Goal: Transaction & Acquisition: Purchase product/service

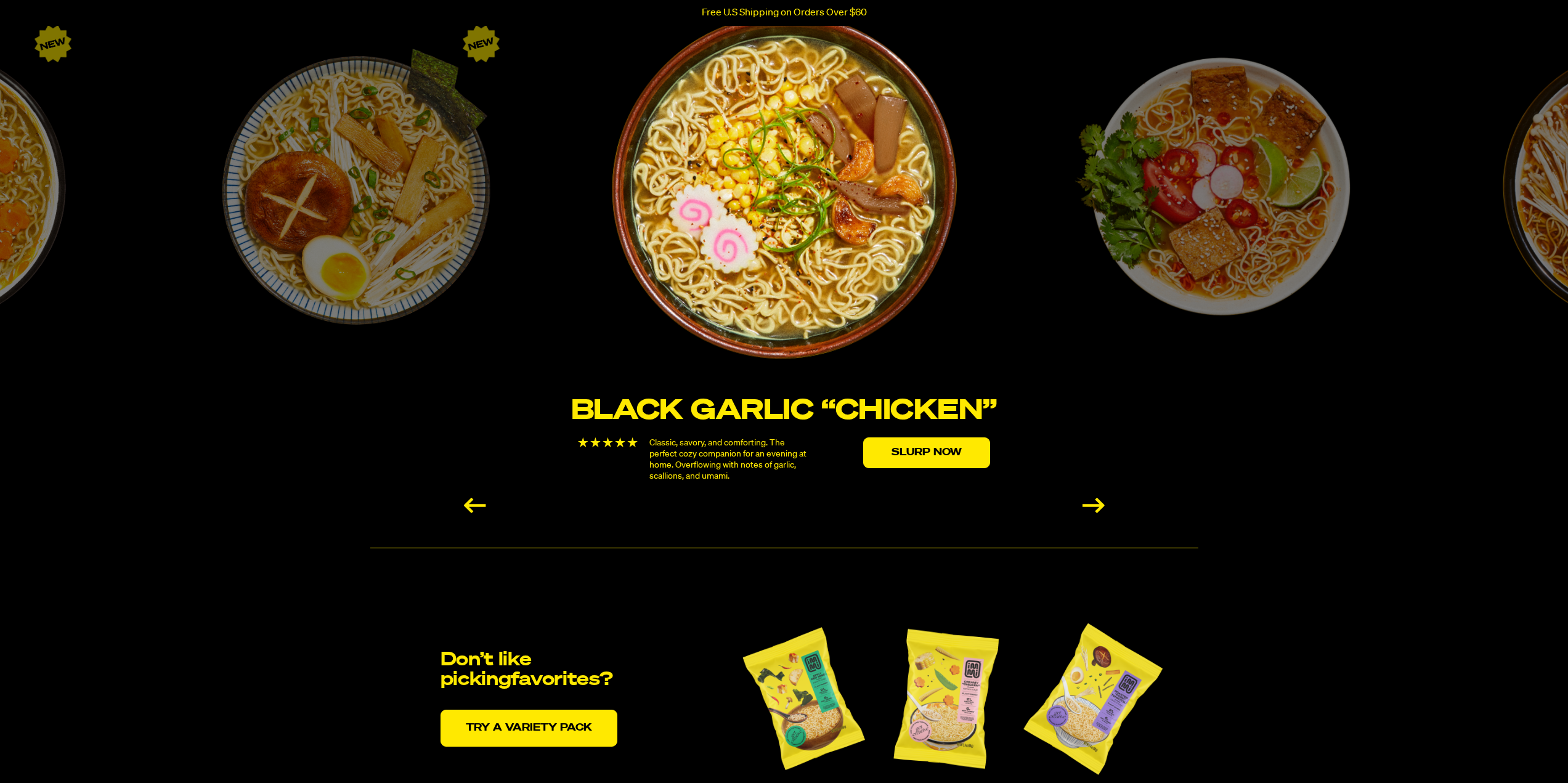
scroll to position [2094, 0]
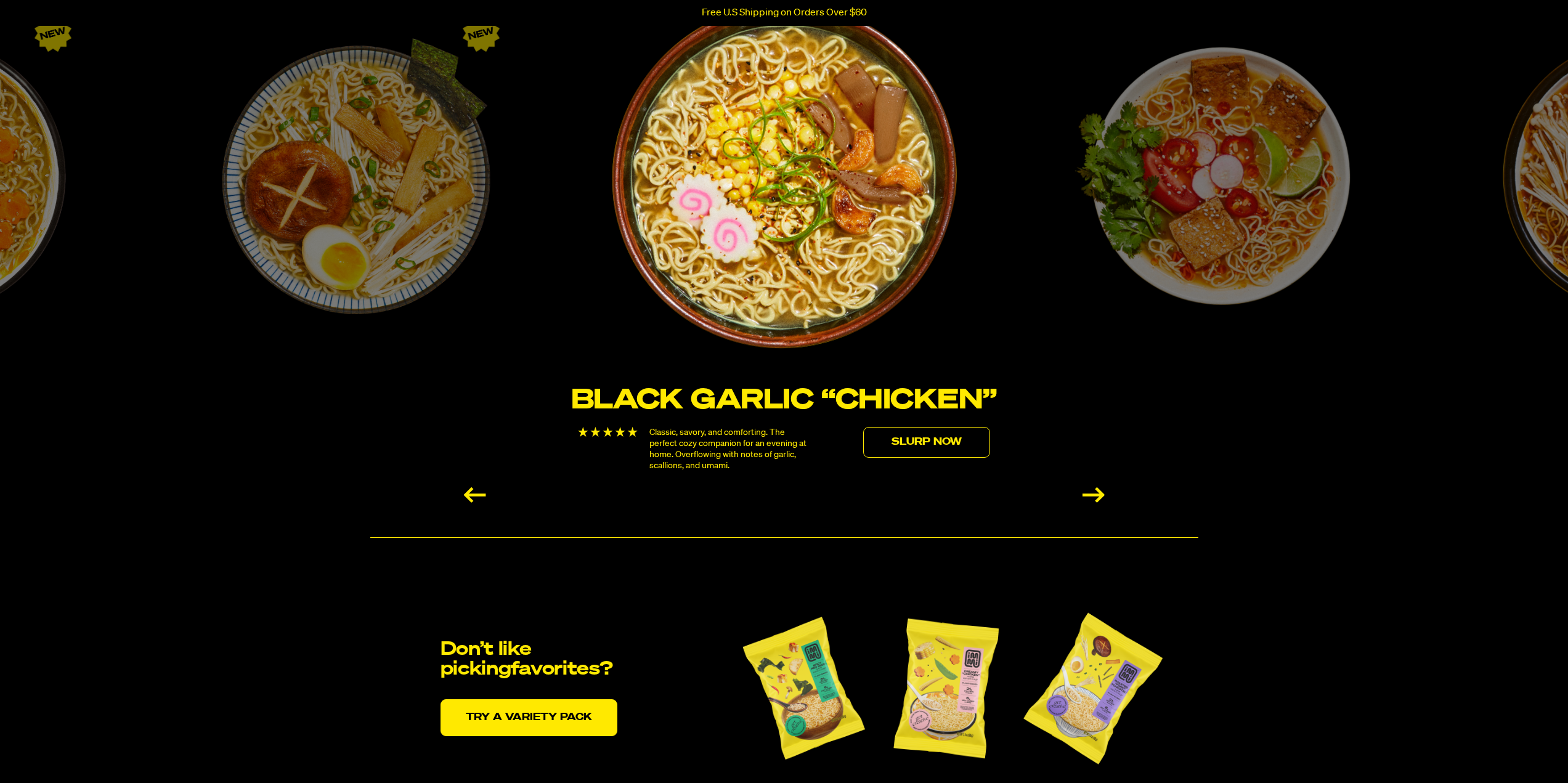
click at [943, 440] on link "Slurp Now" at bounding box center [926, 441] width 127 height 31
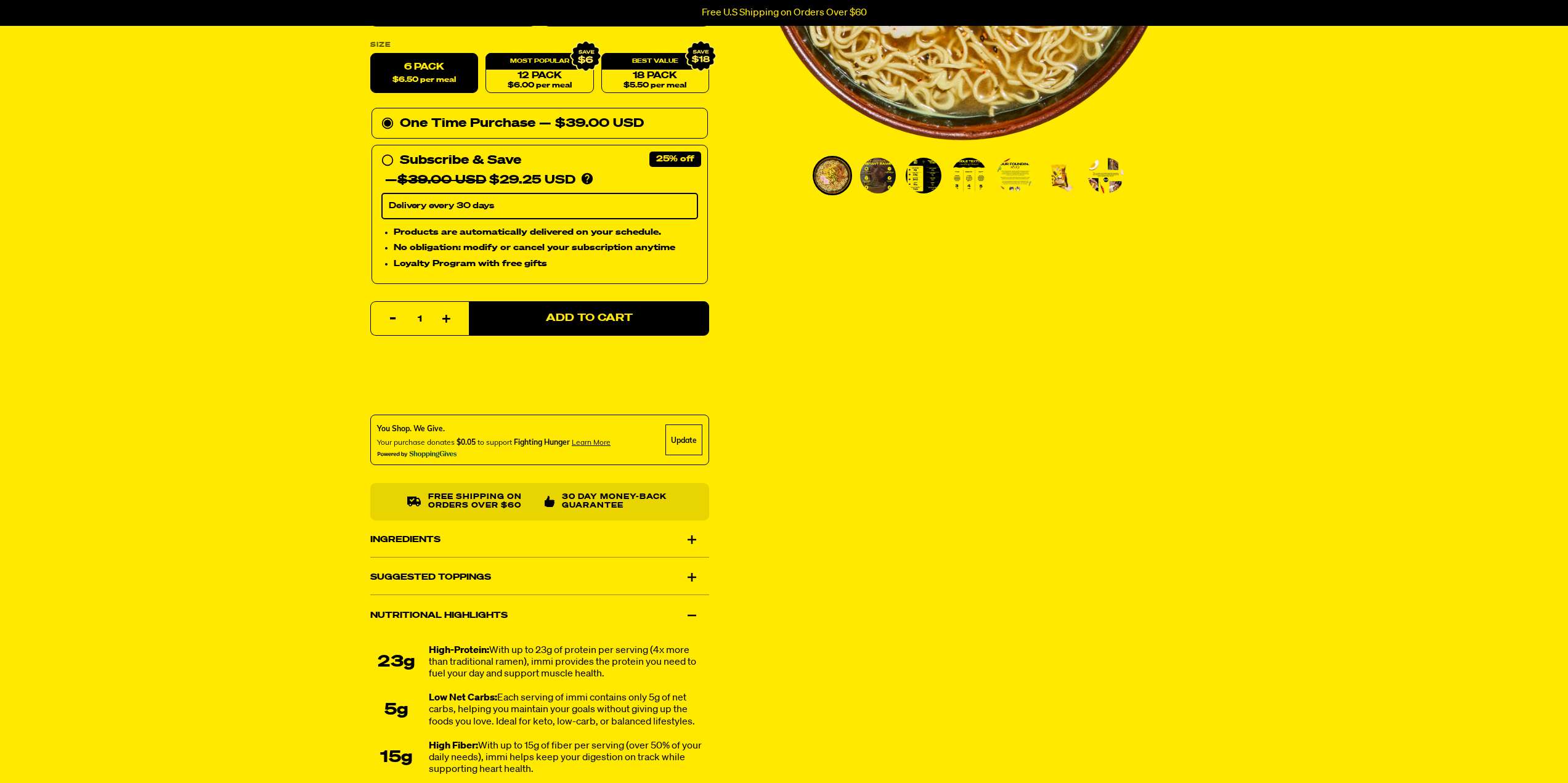
scroll to position [370, 0]
